Goal: Task Accomplishment & Management: Manage account settings

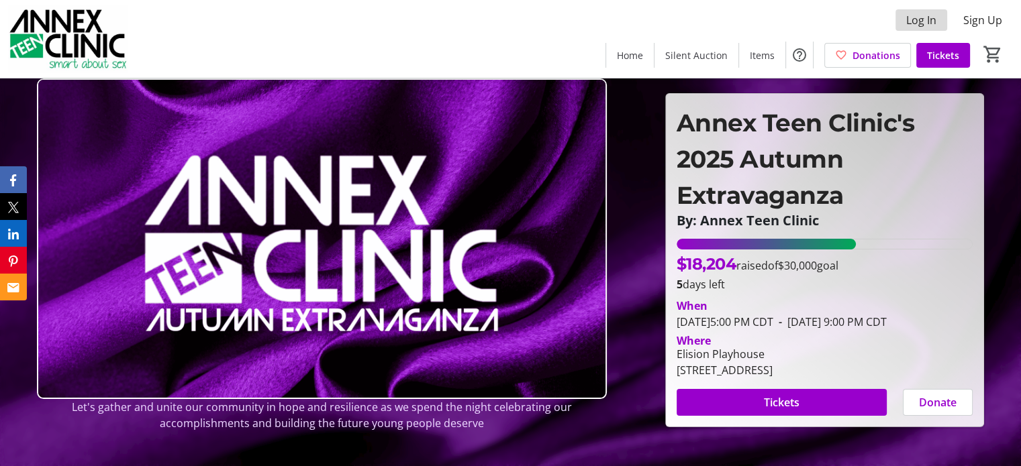
click at [918, 17] on span "Log In" at bounding box center [921, 20] width 30 height 16
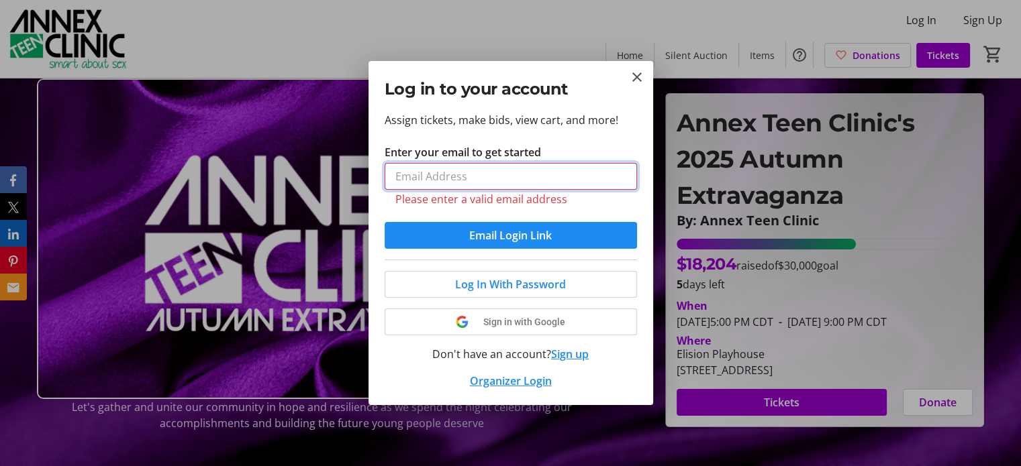
type input "[EMAIL_ADDRESS][DOMAIN_NAME]"
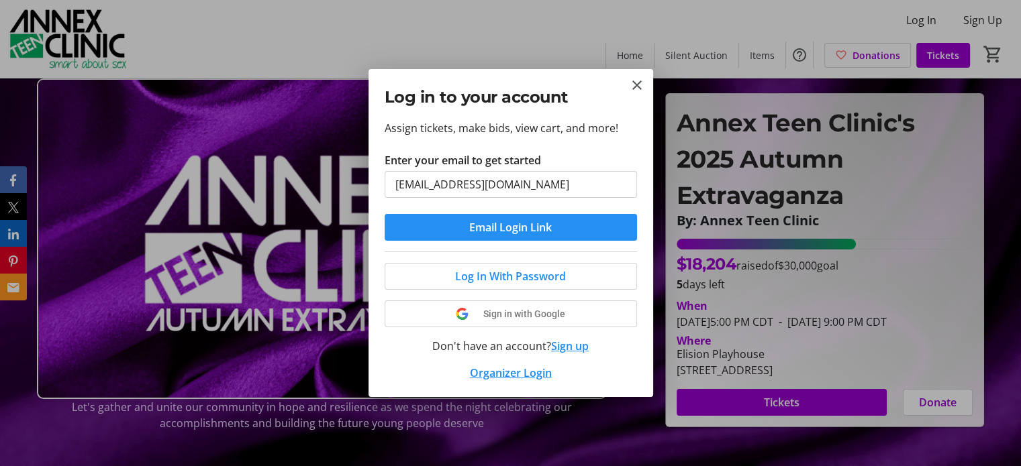
click at [480, 236] on span "submit" at bounding box center [511, 227] width 252 height 32
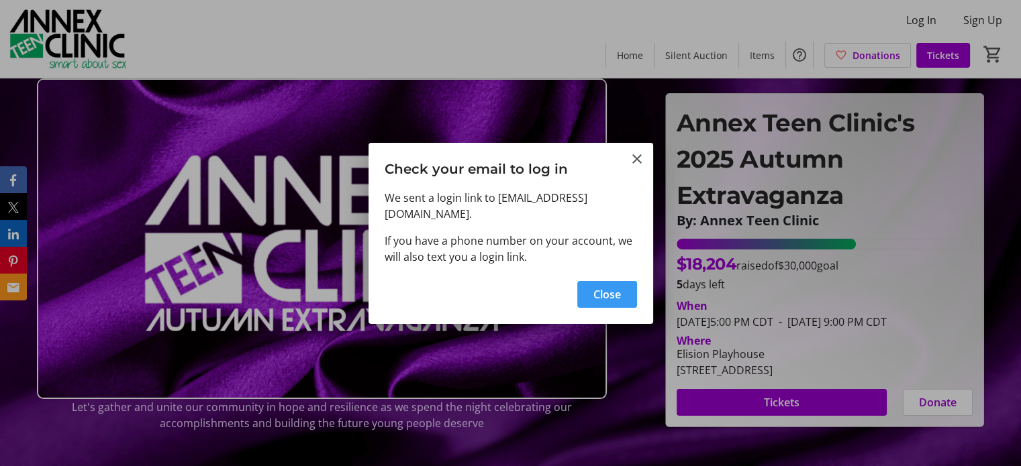
click at [621, 290] on span "button" at bounding box center [607, 295] width 60 height 32
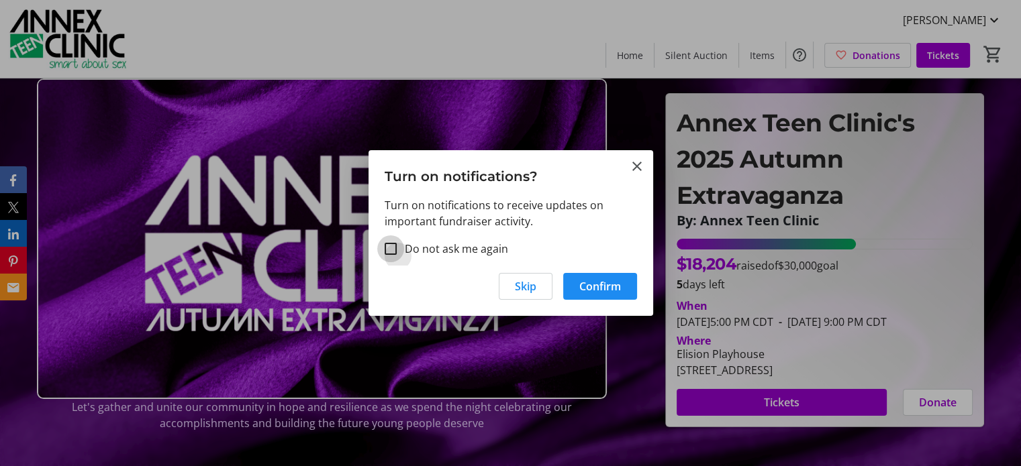
click at [394, 249] on input "Do not ask me again" at bounding box center [391, 249] width 12 height 12
checkbox input "true"
click at [528, 283] on span "Skip" at bounding box center [525, 287] width 21 height 16
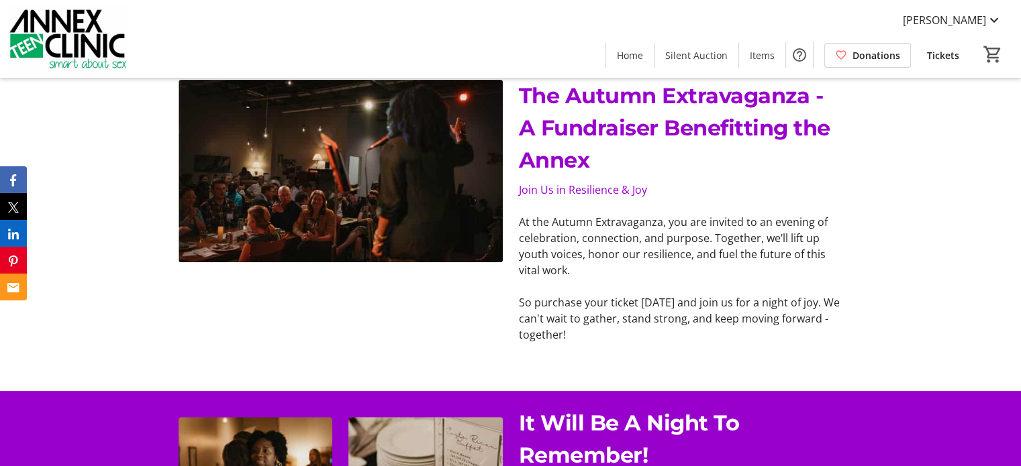
scroll to position [671, 0]
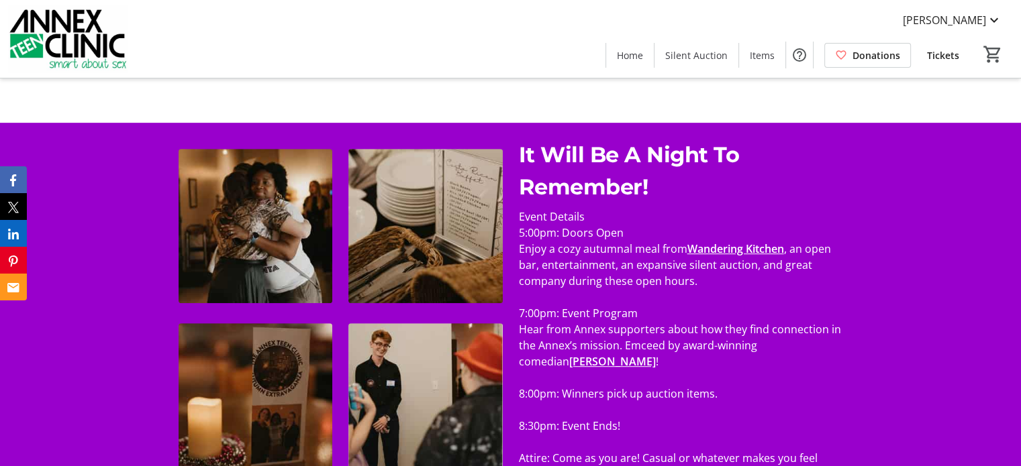
click at [940, 55] on span "Tickets" at bounding box center [943, 55] width 32 height 14
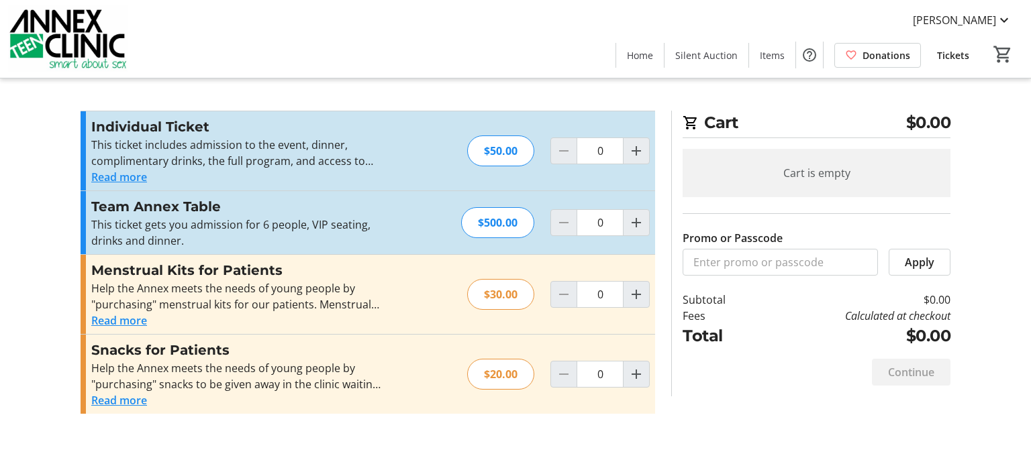
click at [953, 54] on span "Tickets" at bounding box center [953, 55] width 32 height 14
click at [773, 53] on span "Items" at bounding box center [772, 55] width 25 height 14
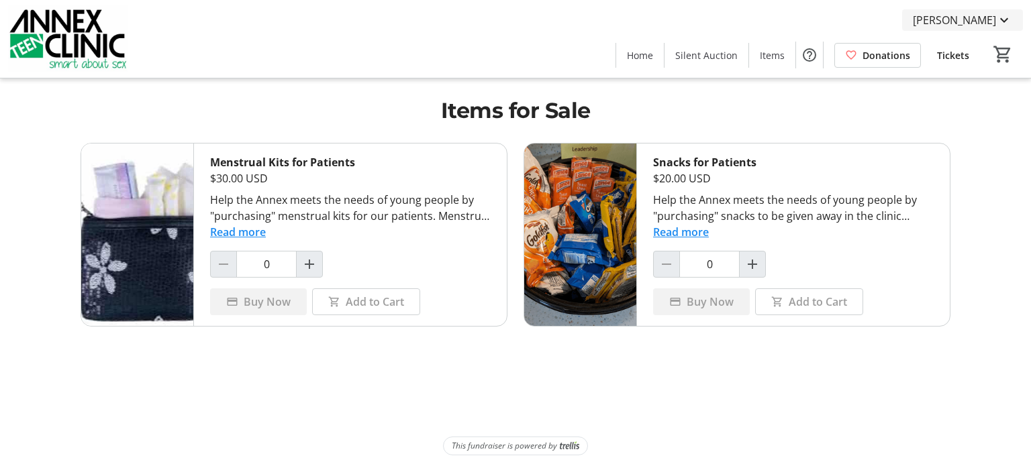
click at [977, 18] on span "[PERSON_NAME]" at bounding box center [954, 20] width 83 height 16
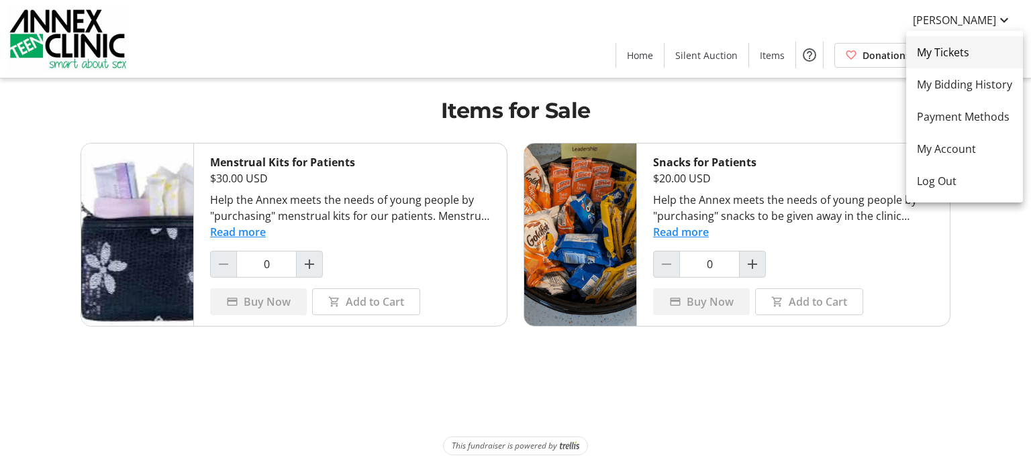
click at [958, 53] on span "My Tickets" at bounding box center [964, 52] width 95 height 16
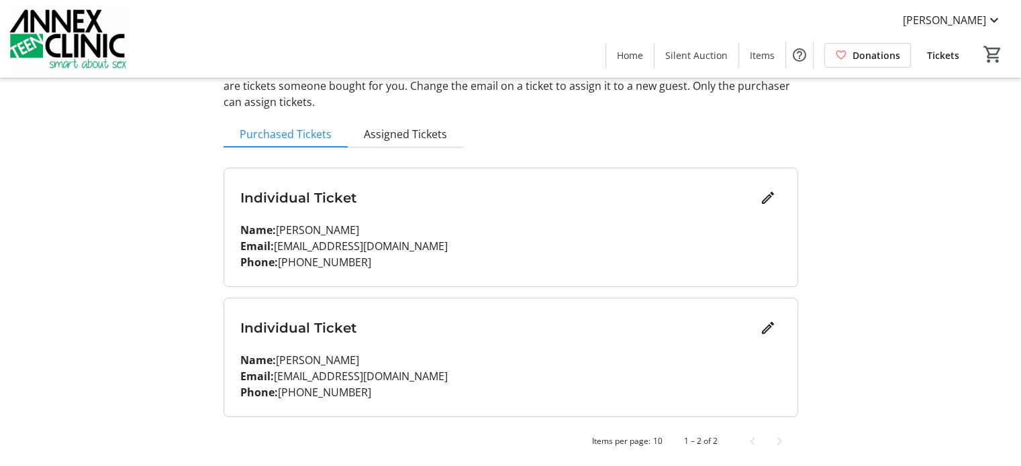
scroll to position [96, 0]
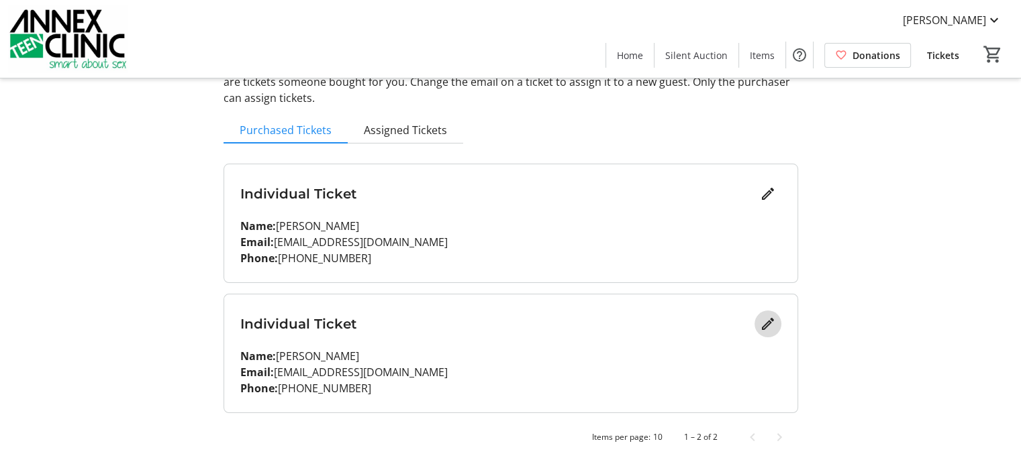
click at [767, 322] on mat-icon "Edit" at bounding box center [768, 324] width 16 height 16
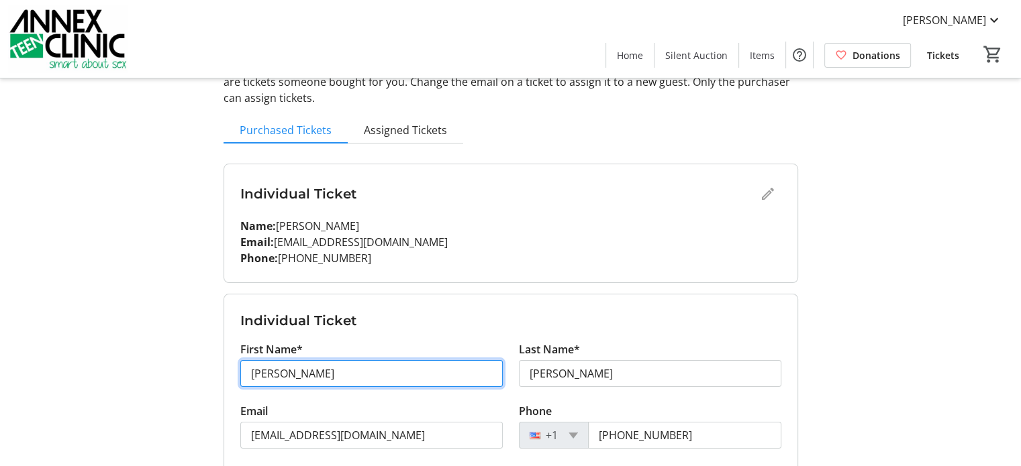
drag, startPoint x: 290, startPoint y: 381, endPoint x: 220, endPoint y: 380, distance: 69.8
click at [220, 380] on div "My Event Tickets Here you can enter guest details for each ticket. Purchased ti…" at bounding box center [510, 269] width 591 height 731
type input "[PERSON_NAME]"
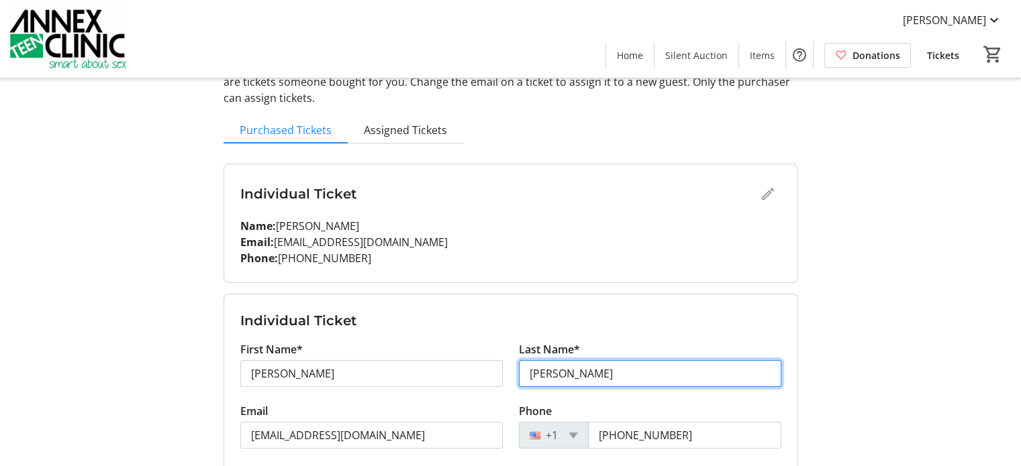
type input "[PERSON_NAME]"
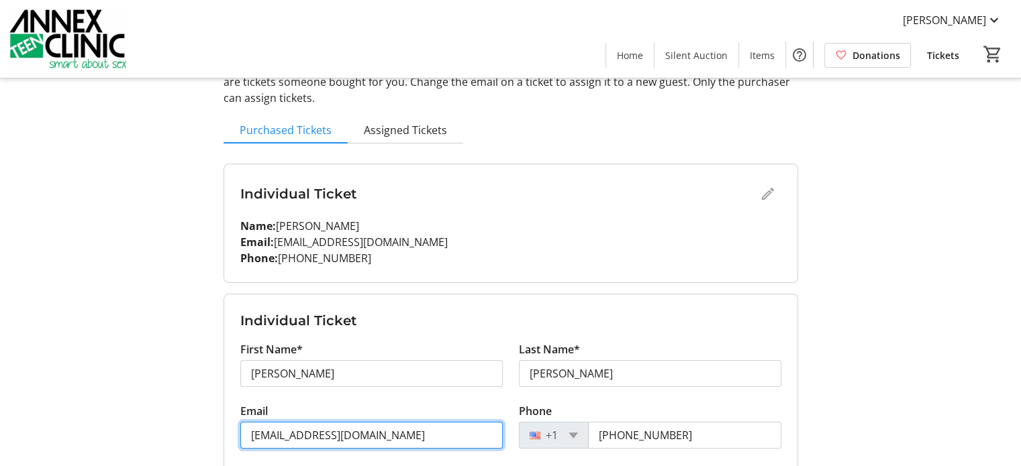
click at [297, 434] on input "[EMAIL_ADDRESS][DOMAIN_NAME]" at bounding box center [371, 435] width 262 height 27
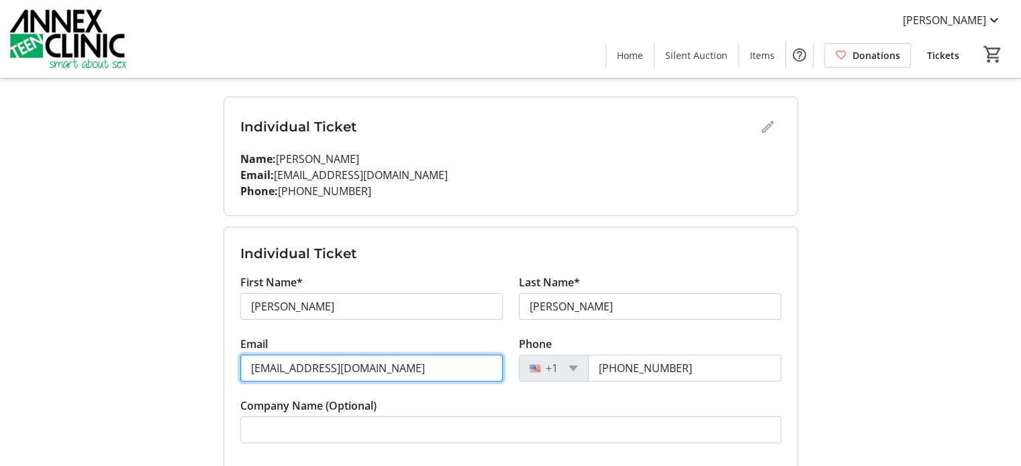
type input "[EMAIL_ADDRESS][DOMAIN_NAME]"
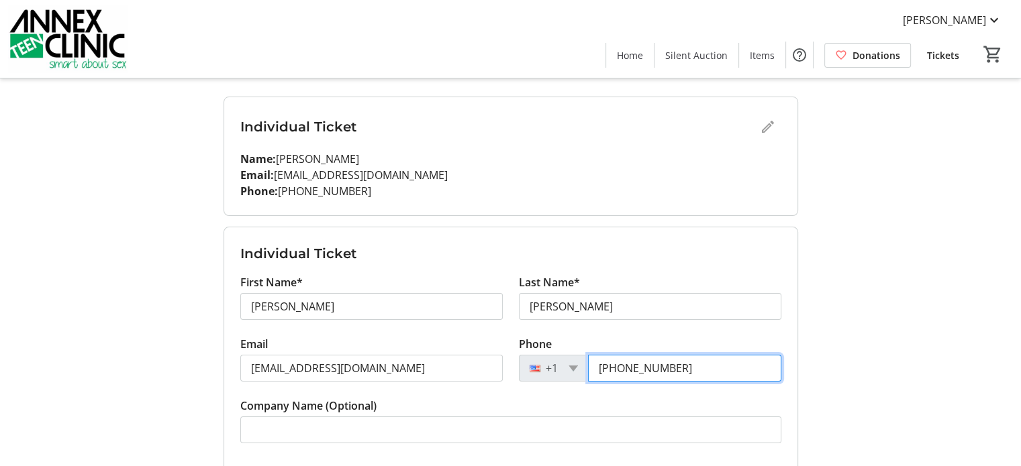
click at [695, 363] on input "[PHONE_NUMBER]" at bounding box center [684, 368] width 193 height 27
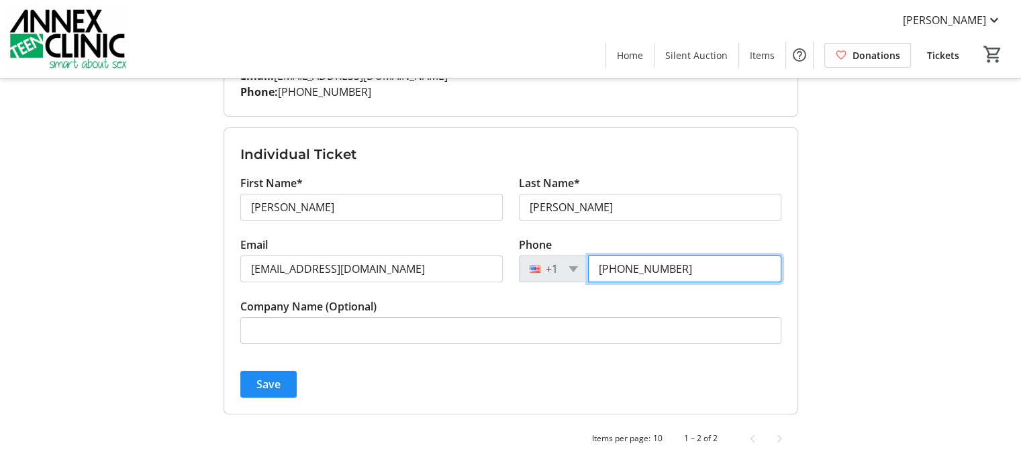
scroll to position [263, 0]
type input "[PHONE_NUMBER]"
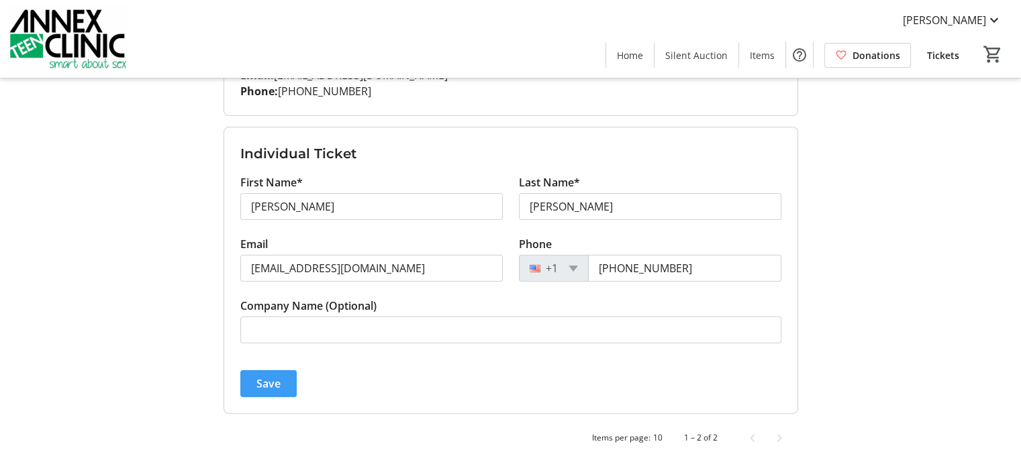
click at [275, 383] on span "Save" at bounding box center [268, 384] width 24 height 16
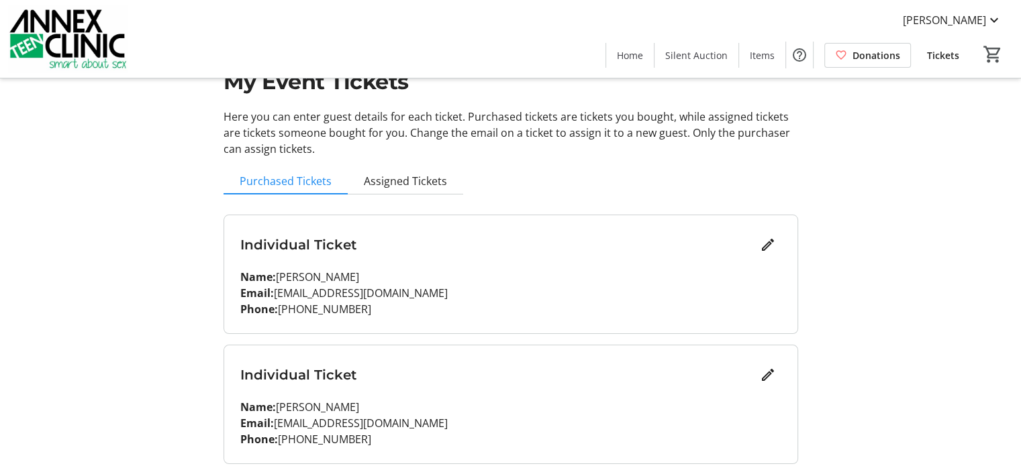
scroll to position [0, 0]
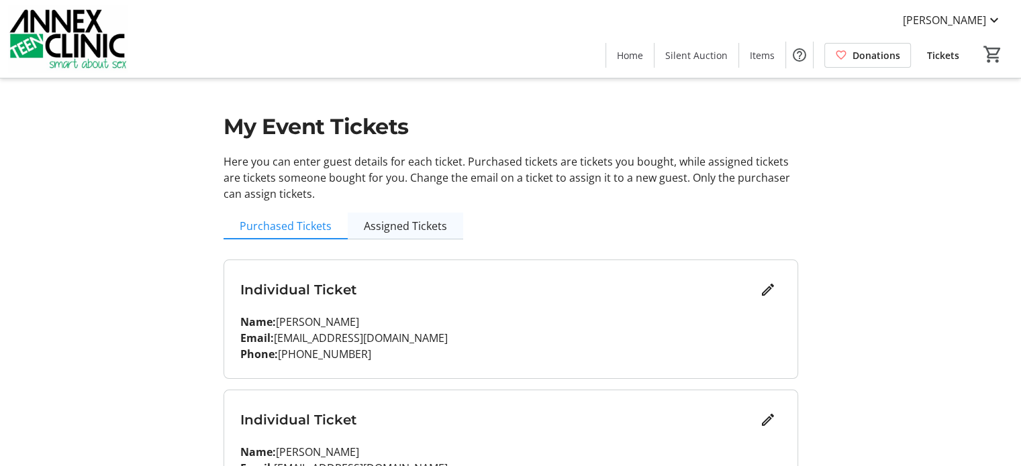
click at [401, 234] on span "Assigned Tickets" at bounding box center [405, 226] width 83 height 27
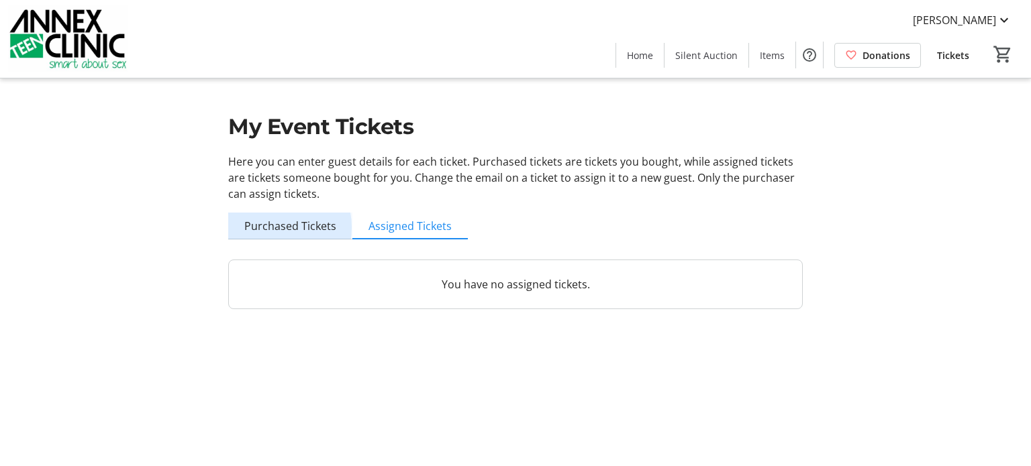
click at [268, 227] on span "Purchased Tickets" at bounding box center [290, 226] width 92 height 11
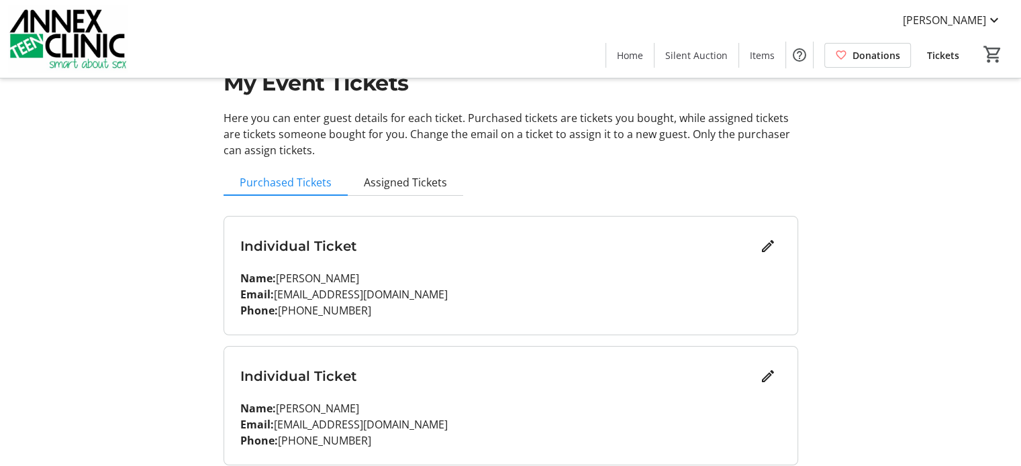
scroll to position [67, 0]
